Goal: Transaction & Acquisition: Obtain resource

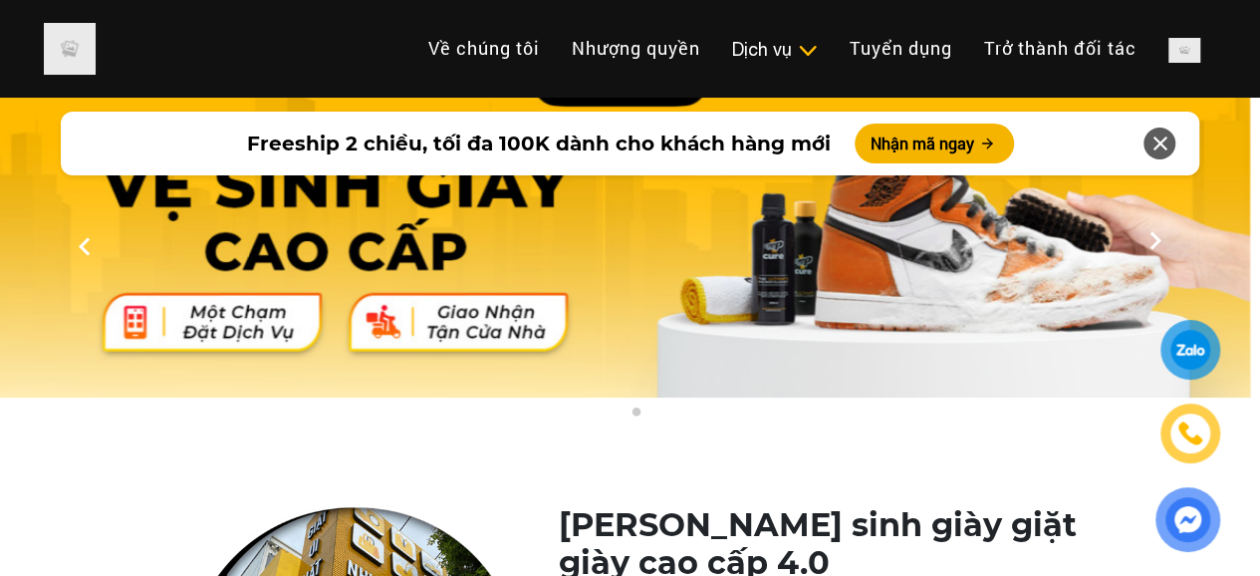
scroll to position [0, 10]
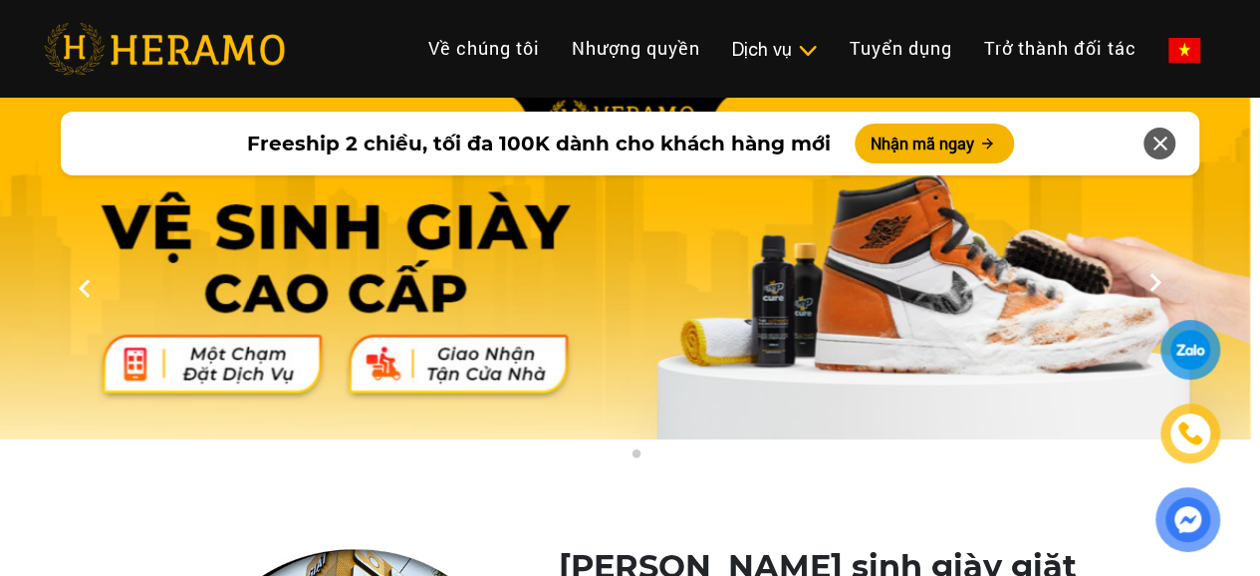
click at [1216, 49] on li "ĐẶT DỊCH VỤ" at bounding box center [1216, 49] width 0 height 44
click at [0, 0] on button "ĐẶT DỊCH VỤ" at bounding box center [0, 0] width 0 height 0
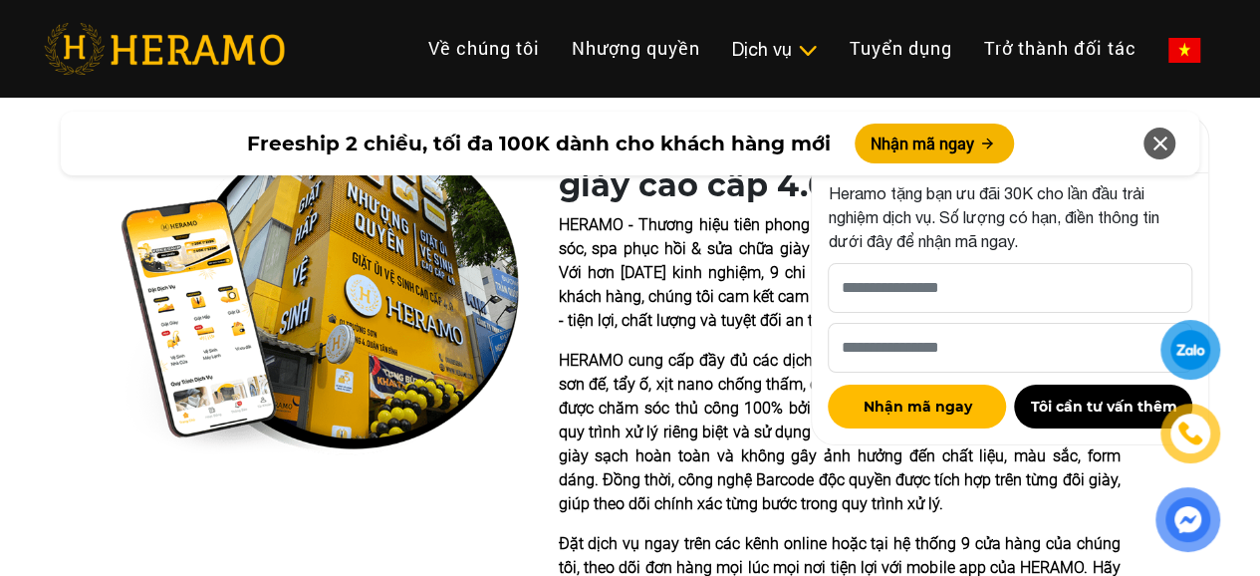
scroll to position [420, 10]
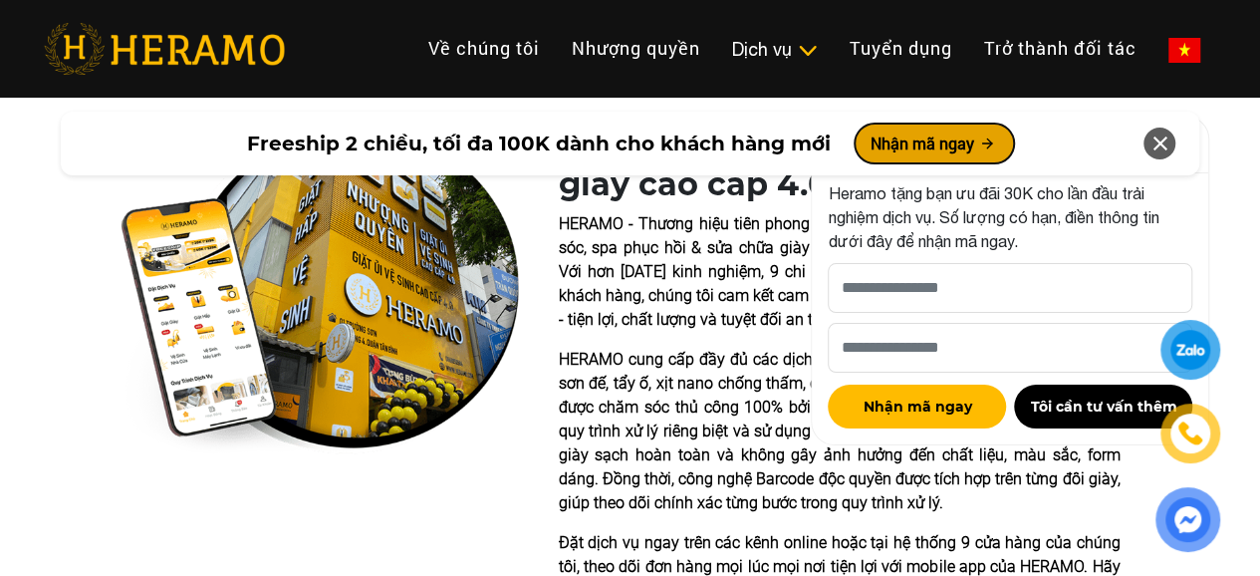
click at [904, 133] on button "Nhận mã ngay" at bounding box center [934, 144] width 159 height 40
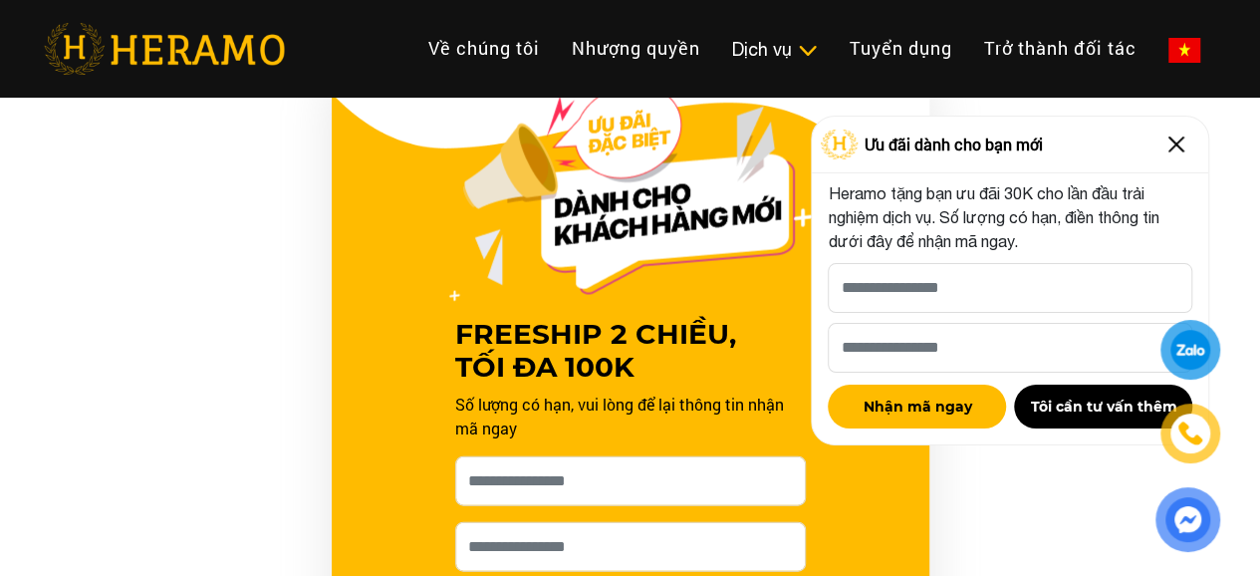
scroll to position [2007, 0]
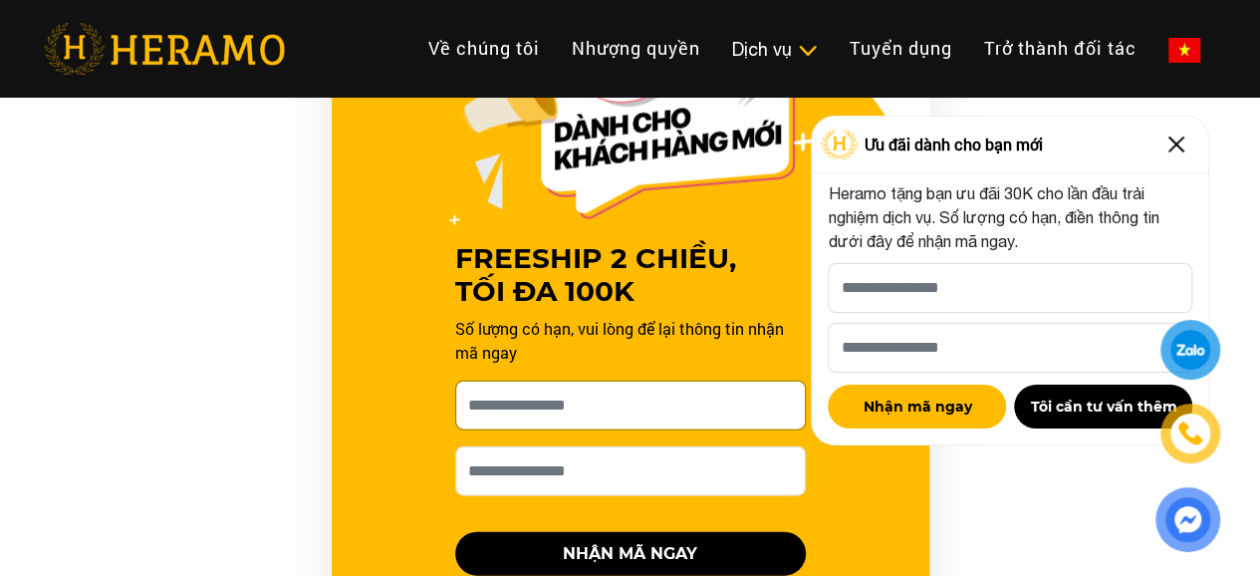
click at [611, 405] on input "[PERSON_NAME] xin tên của bạn nhé *" at bounding box center [630, 406] width 351 height 50
type input "*********"
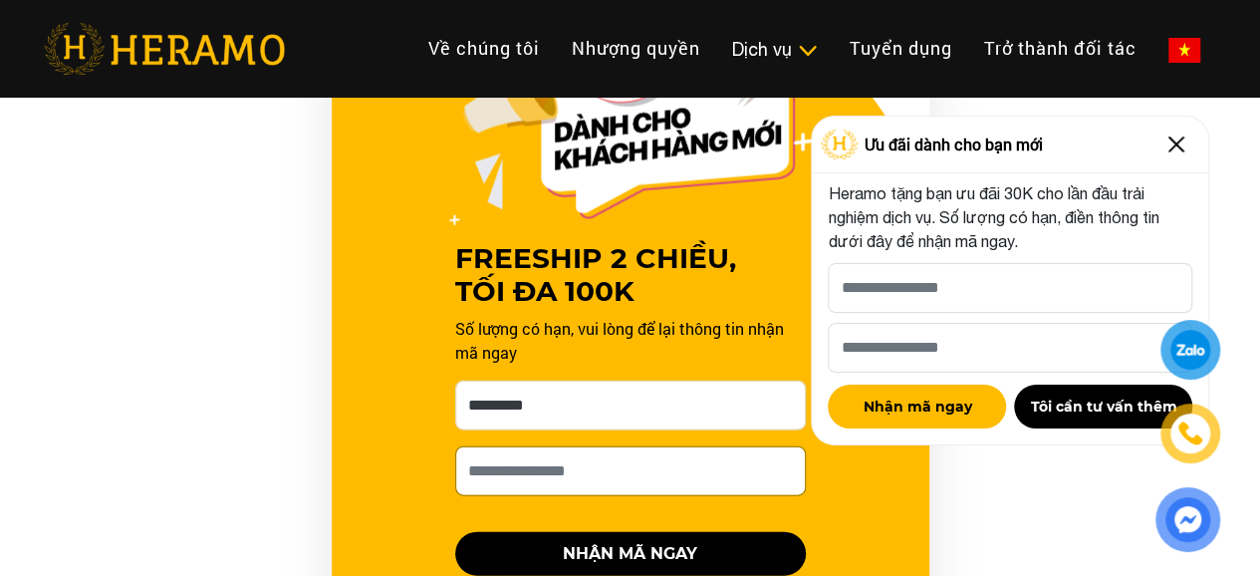
click at [619, 455] on input "Số điện thoại HERAMO có thể liên hệ là *" at bounding box center [630, 471] width 351 height 50
click at [530, 473] on input "Số điện thoại HERAMO có thể liên hệ là *" at bounding box center [630, 471] width 351 height 50
type input "**********"
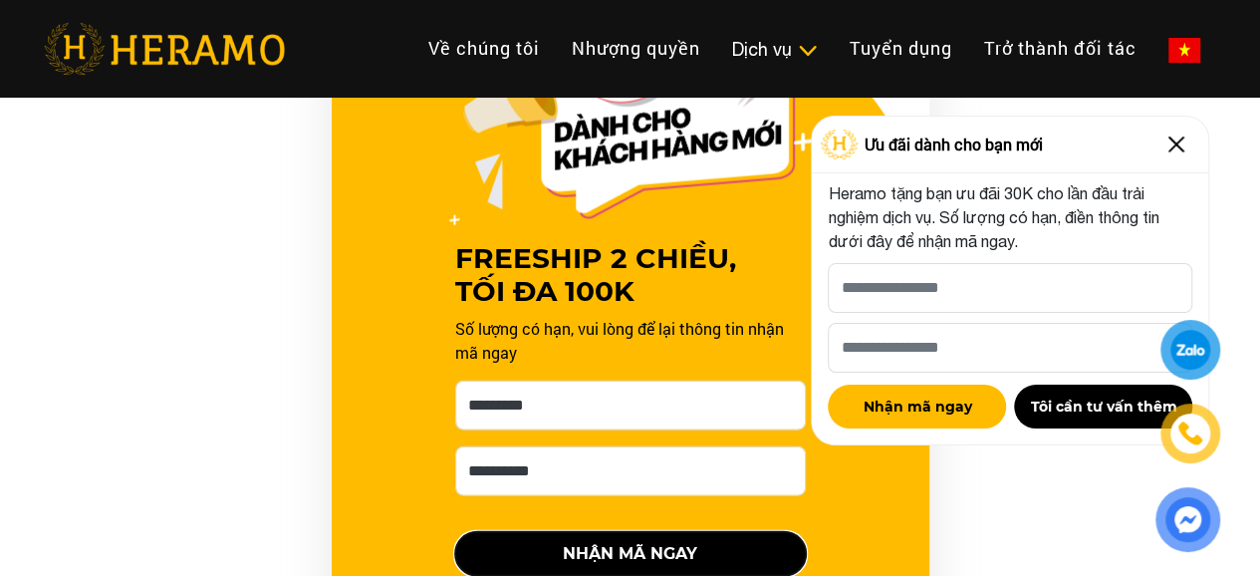
click at [524, 545] on button "NHẬN MÃ NGAY" at bounding box center [630, 554] width 351 height 44
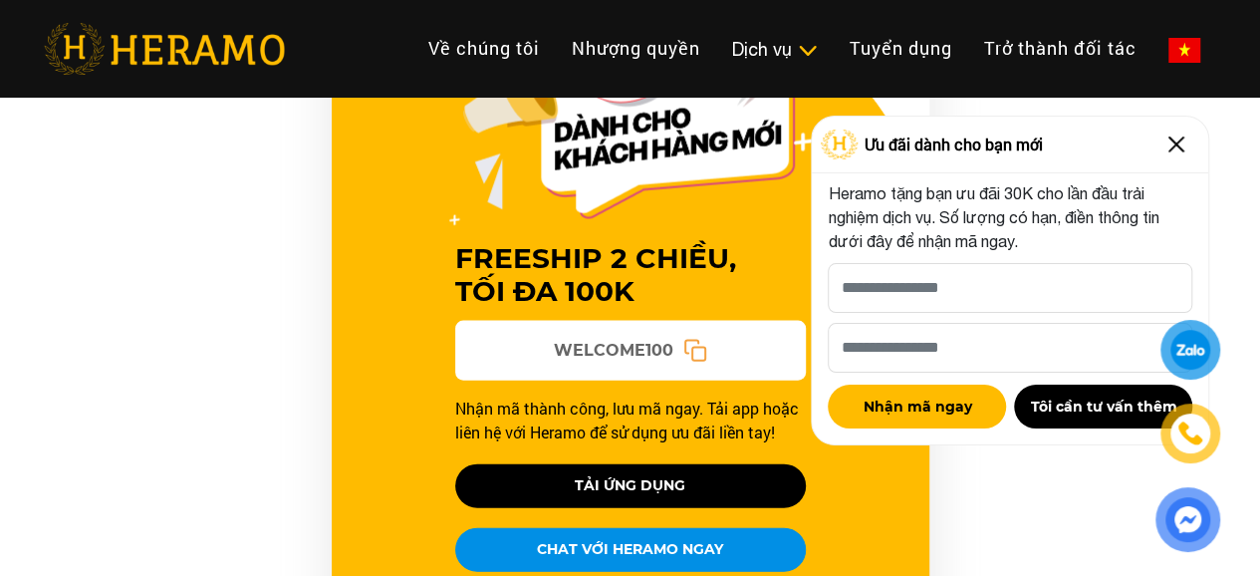
click at [1169, 146] on img at bounding box center [1177, 145] width 32 height 32
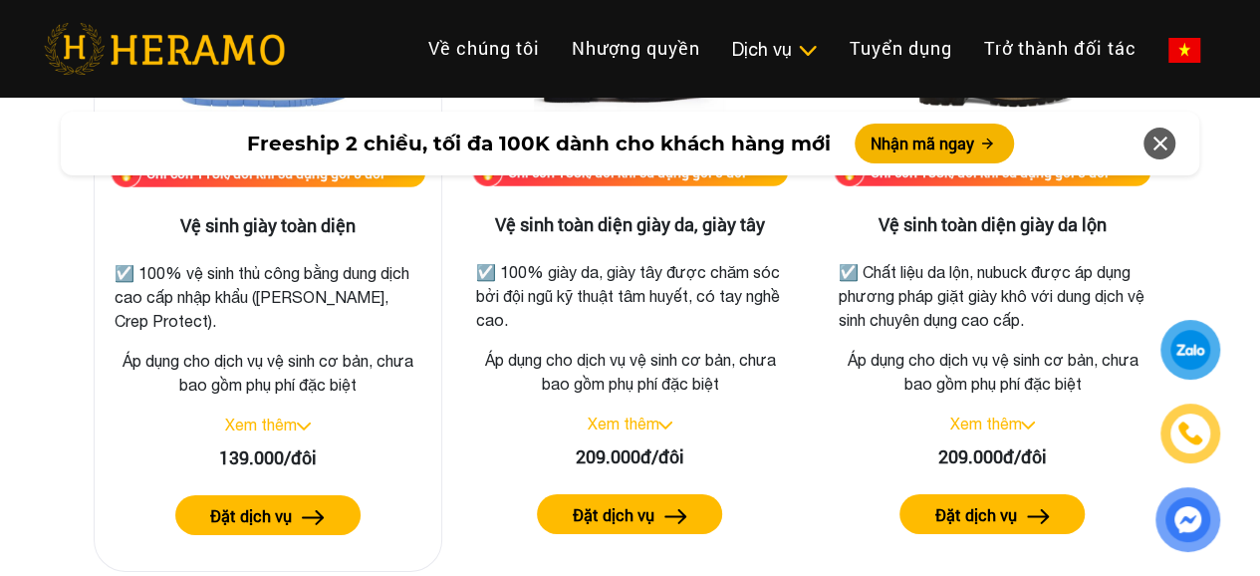
scroll to position [2952, 0]
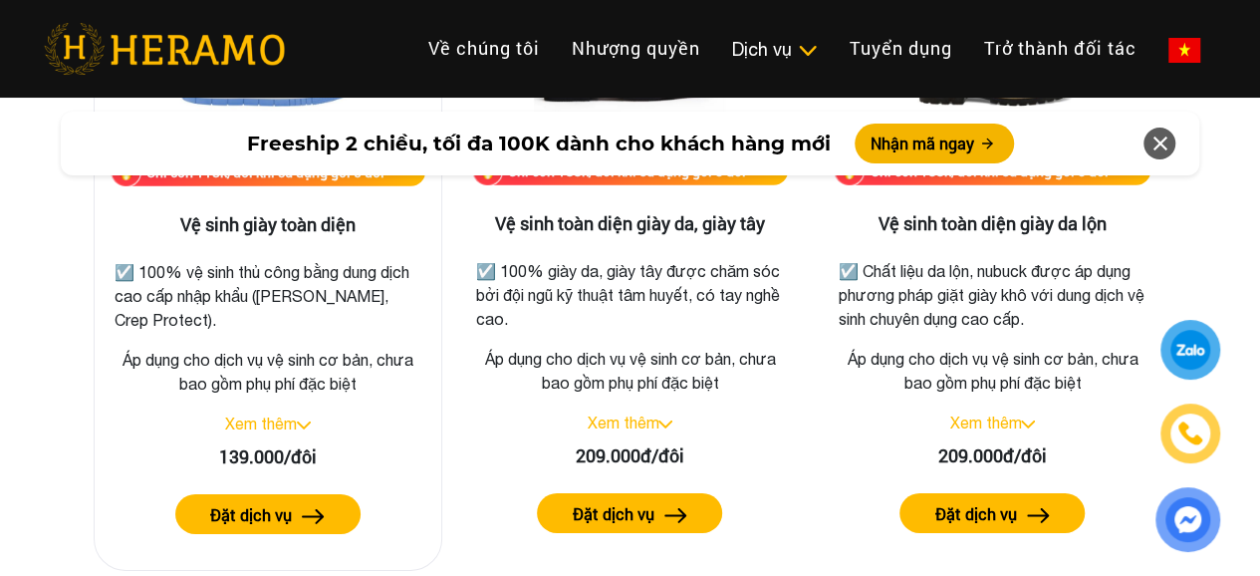
click at [278, 421] on link "Xem thêm" at bounding box center [261, 423] width 72 height 18
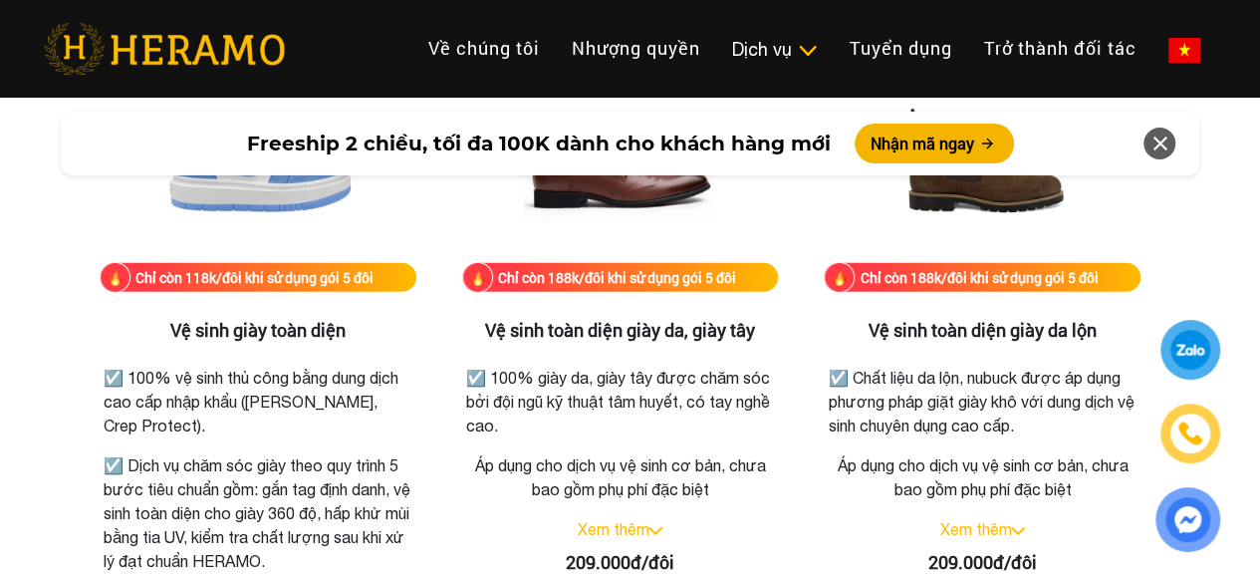
scroll to position [2650, 10]
